Goal: Task Accomplishment & Management: Complete application form

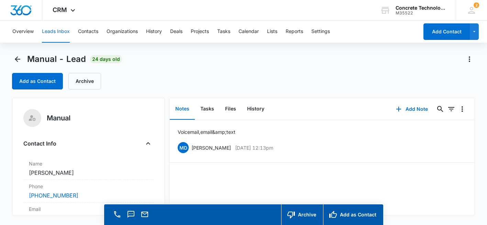
click at [61, 29] on button "Leads Inbox" at bounding box center [56, 32] width 28 height 22
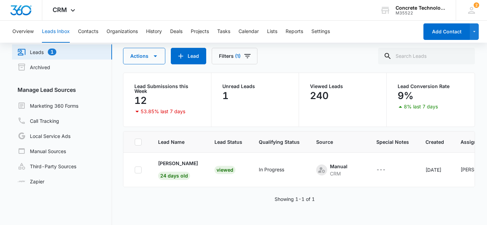
scroll to position [23, 0]
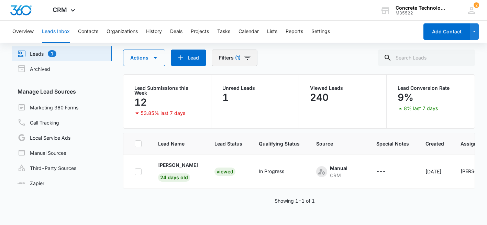
click at [239, 58] on span "(1)" at bounding box center [238, 57] width 6 height 5
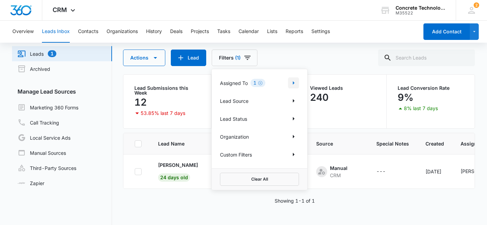
click at [298, 83] on button "Show Assigned To filters" at bounding box center [293, 82] width 11 height 11
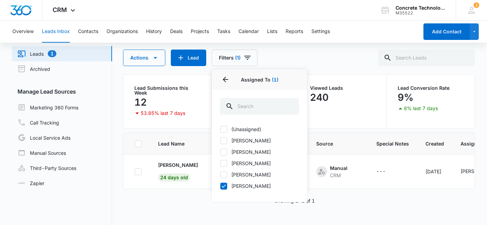
click at [225, 185] on icon at bounding box center [224, 185] width 4 height 3
click at [220, 186] on input "[PERSON_NAME]" at bounding box center [220, 186] width 0 height 0
checkbox input "false"
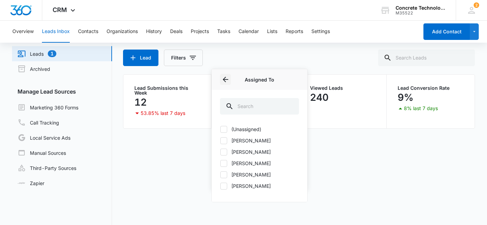
click at [225, 77] on icon "Back" at bounding box center [225, 79] width 8 height 8
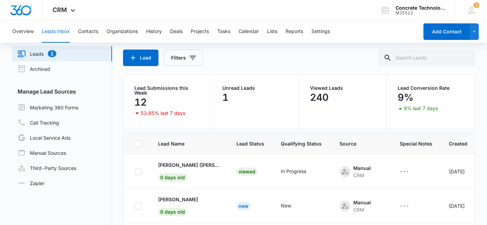
click at [235, 50] on div "Lead Filters" at bounding box center [299, 58] width 352 height 17
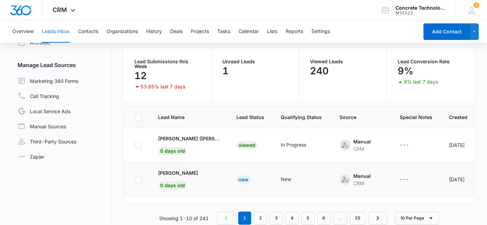
scroll to position [0, 0]
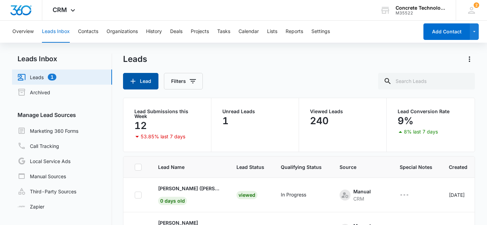
click at [139, 82] on button "Lead" at bounding box center [140, 81] width 35 height 17
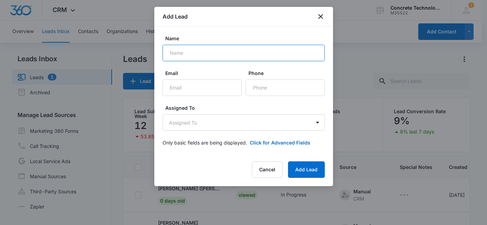
click at [181, 54] on input "Name" at bounding box center [244, 53] width 162 height 17
type input "[PERSON_NAME]"
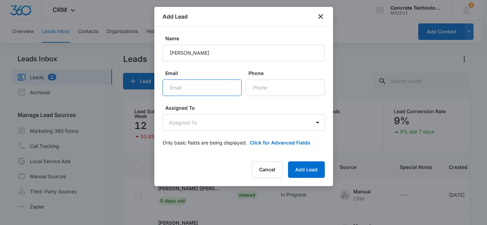
click at [188, 86] on input "Email" at bounding box center [202, 87] width 79 height 17
type input "[EMAIL_ADDRESS][DOMAIN_NAME]"
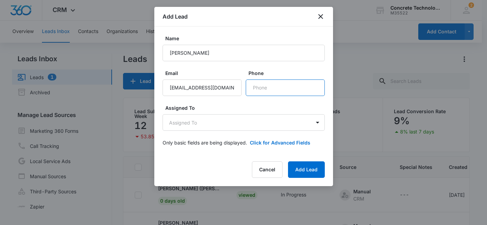
click at [265, 90] on input "Phone" at bounding box center [285, 87] width 79 height 17
type input "[PHONE_NUMBER]"
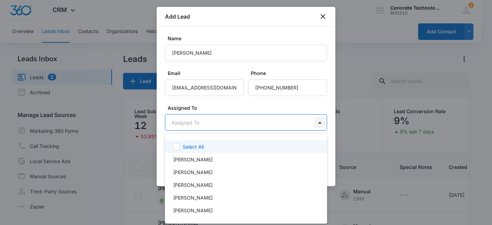
click at [315, 121] on body "CRM Apps Reputation Websites Forms CRM Email Social Shop Payments POS Content A…" at bounding box center [246, 112] width 492 height 225
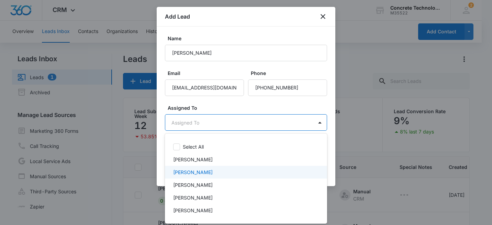
click at [231, 172] on div "[PERSON_NAME]" at bounding box center [245, 171] width 144 height 7
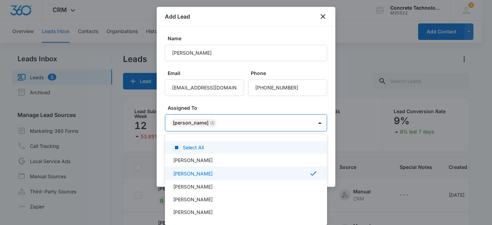
click at [276, 103] on div at bounding box center [246, 112] width 492 height 225
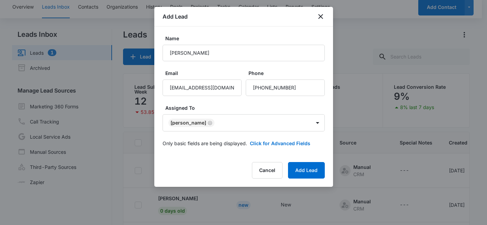
scroll to position [25, 0]
click at [274, 140] on button "Click for Advanced Fields" at bounding box center [280, 143] width 61 height 7
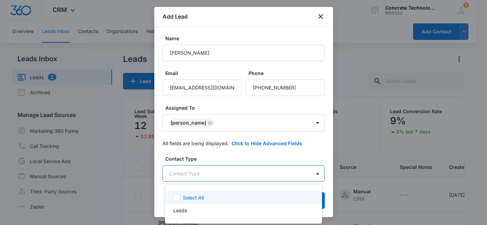
scroll to position [0, 0]
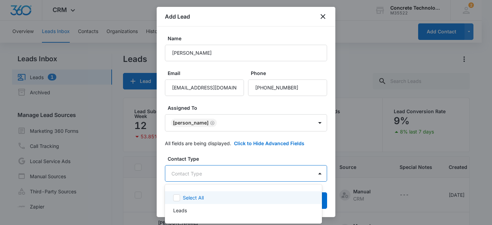
click at [216, 177] on body "CRM Apps Reputation Websites Forms CRM Email Social Shop Payments POS Content A…" at bounding box center [246, 112] width 492 height 225
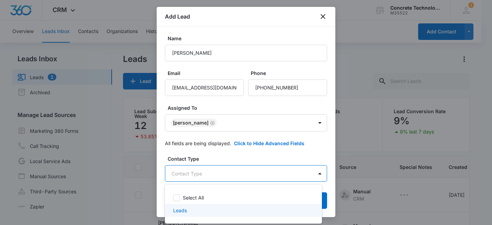
click at [184, 212] on p "Leads" at bounding box center [180, 210] width 14 height 7
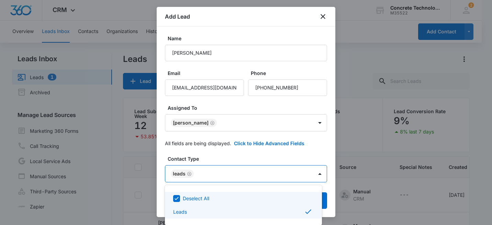
click at [239, 156] on div at bounding box center [246, 112] width 492 height 225
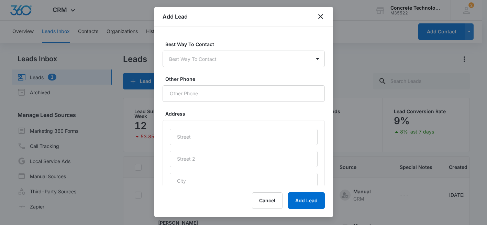
scroll to position [238, 0]
click at [219, 140] on input "text" at bounding box center [244, 136] width 148 height 17
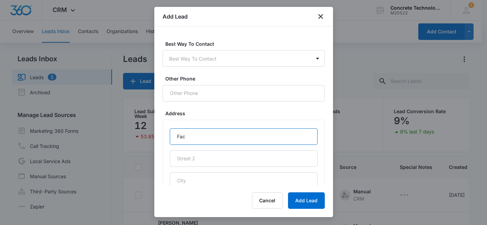
type input "Facebook Lead 9/4"
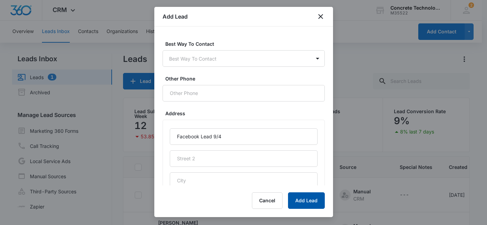
click at [308, 202] on button "Add Lead" at bounding box center [306, 200] width 37 height 17
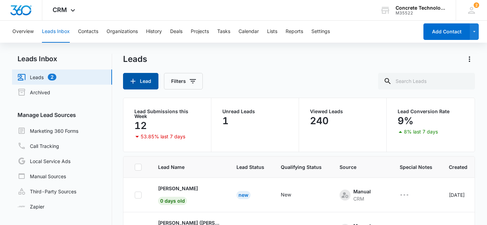
click at [138, 83] on button "Lead" at bounding box center [140, 81] width 35 height 17
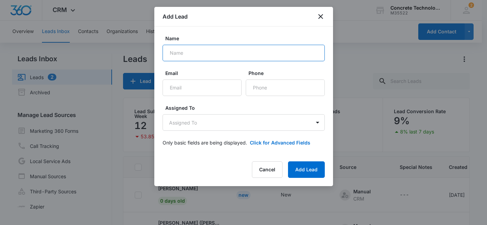
click at [204, 53] on input "Name" at bounding box center [244, 53] width 162 height 17
type input "T"
type input "[PERSON_NAME][DEMOGRAPHIC_DATA]"
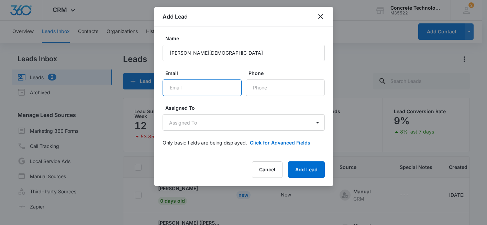
click at [184, 88] on input "Email" at bounding box center [202, 87] width 79 height 17
type input "t"
type input "[EMAIL_ADDRESS][DOMAIN_NAME]"
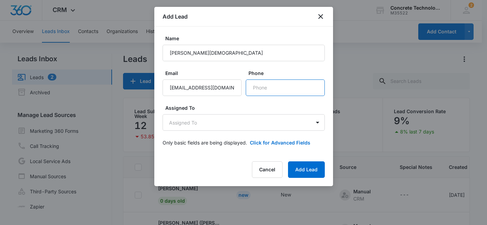
click at [269, 95] on input "Phone" at bounding box center [285, 87] width 79 height 17
type input "[PHONE_NUMBER]"
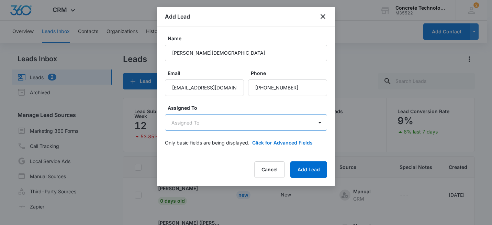
click at [255, 121] on body "CRM Apps Reputation Websites Forms CRM Email Social Shop Payments POS Content A…" at bounding box center [246, 141] width 492 height 283
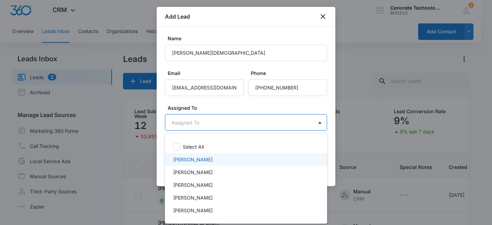
click at [198, 160] on p "[PERSON_NAME]" at bounding box center [193, 159] width 40 height 7
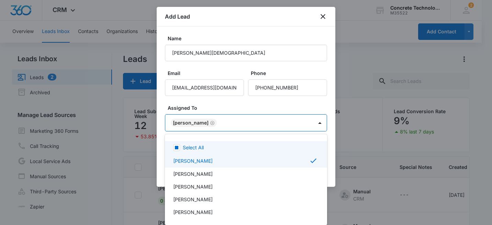
click at [244, 104] on div at bounding box center [246, 112] width 492 height 225
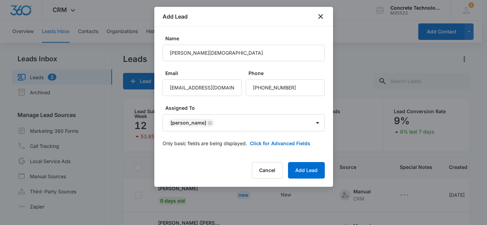
click at [244, 104] on form "Name [PERSON_NAME][DEMOGRAPHIC_DATA] Email [EMAIL_ADDRESS][DOMAIN_NAME] Phone A…" at bounding box center [244, 95] width 162 height 120
click at [266, 140] on button "Click for Advanced Fields" at bounding box center [280, 143] width 61 height 7
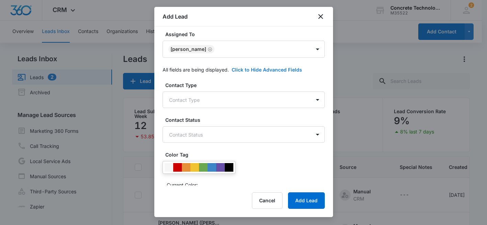
scroll to position [93, 0]
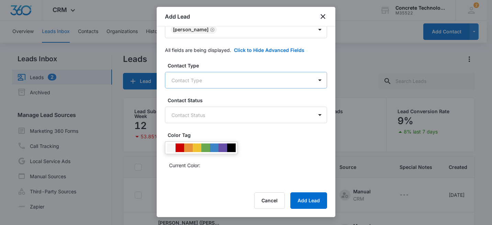
click at [295, 78] on body "CRM Apps Reputation Websites Forms CRM Email Social Shop Payments POS Content A…" at bounding box center [246, 141] width 492 height 283
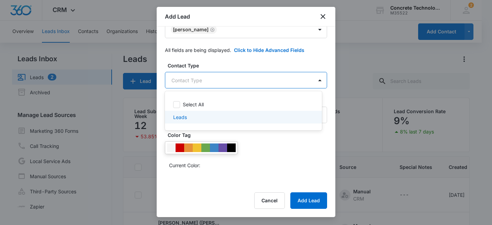
click at [209, 120] on div "Leads" at bounding box center [242, 116] width 139 height 7
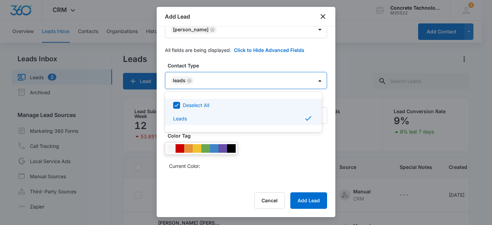
click at [232, 65] on div at bounding box center [246, 112] width 492 height 225
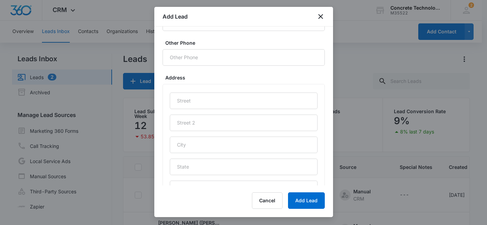
scroll to position [275, 0]
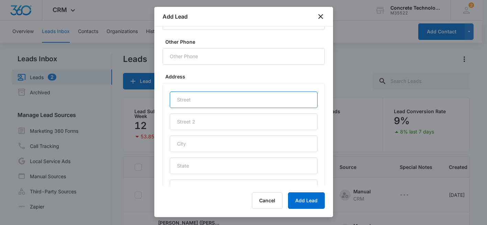
click at [201, 103] on input "text" at bounding box center [244, 99] width 148 height 17
type input "Facebook Lead 9/4"
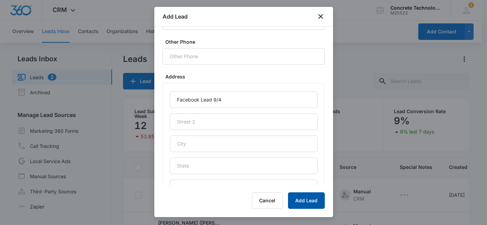
click at [306, 197] on button "Add Lead" at bounding box center [306, 200] width 37 height 17
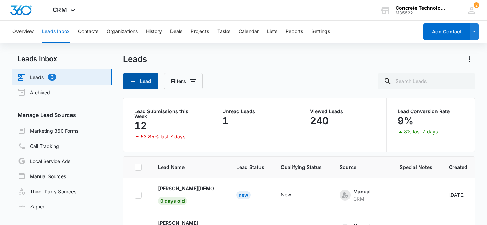
scroll to position [30, 0]
